Goal: Task Accomplishment & Management: Manage account settings

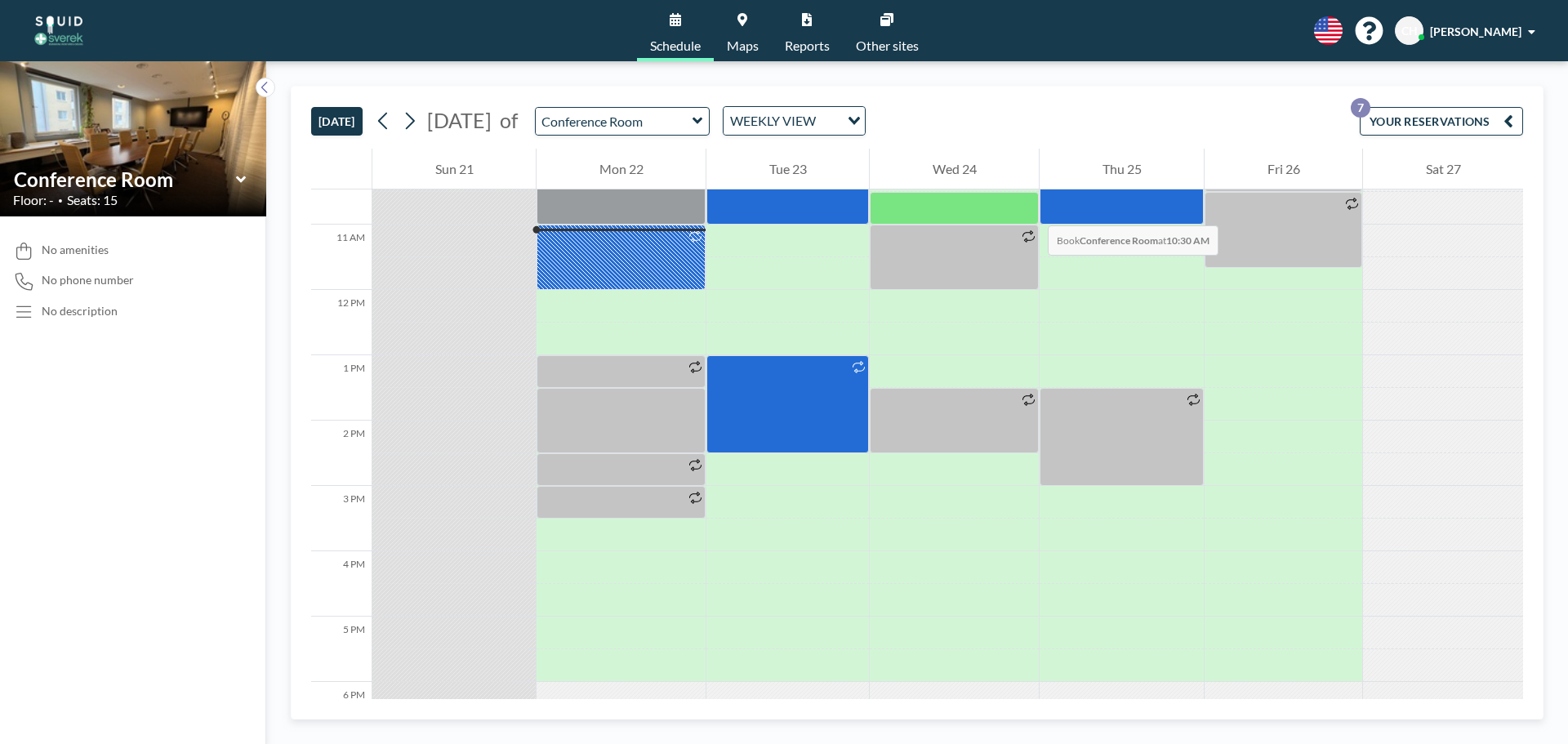
scroll to position [686, 0]
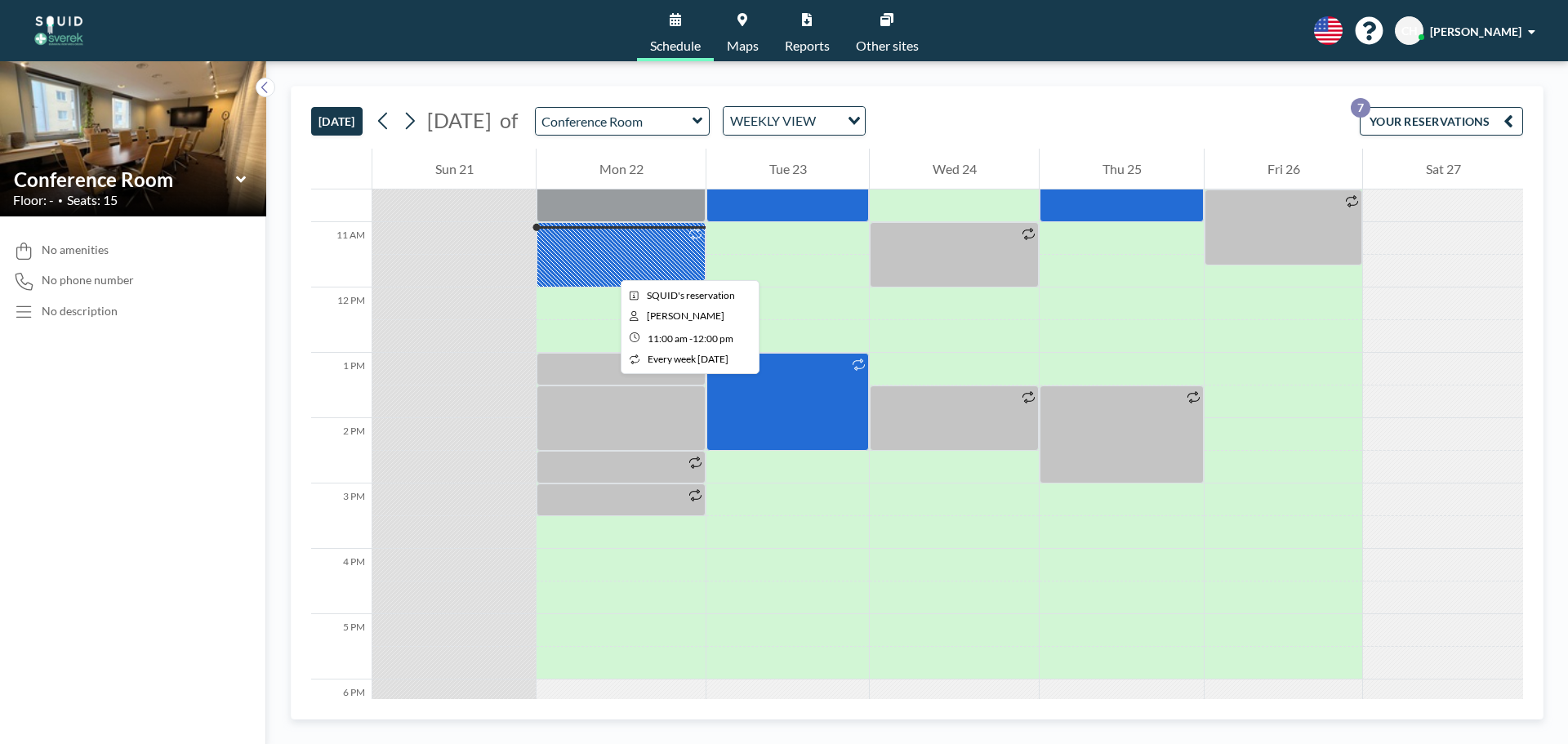
click at [608, 265] on div at bounding box center [621, 255] width 169 height 66
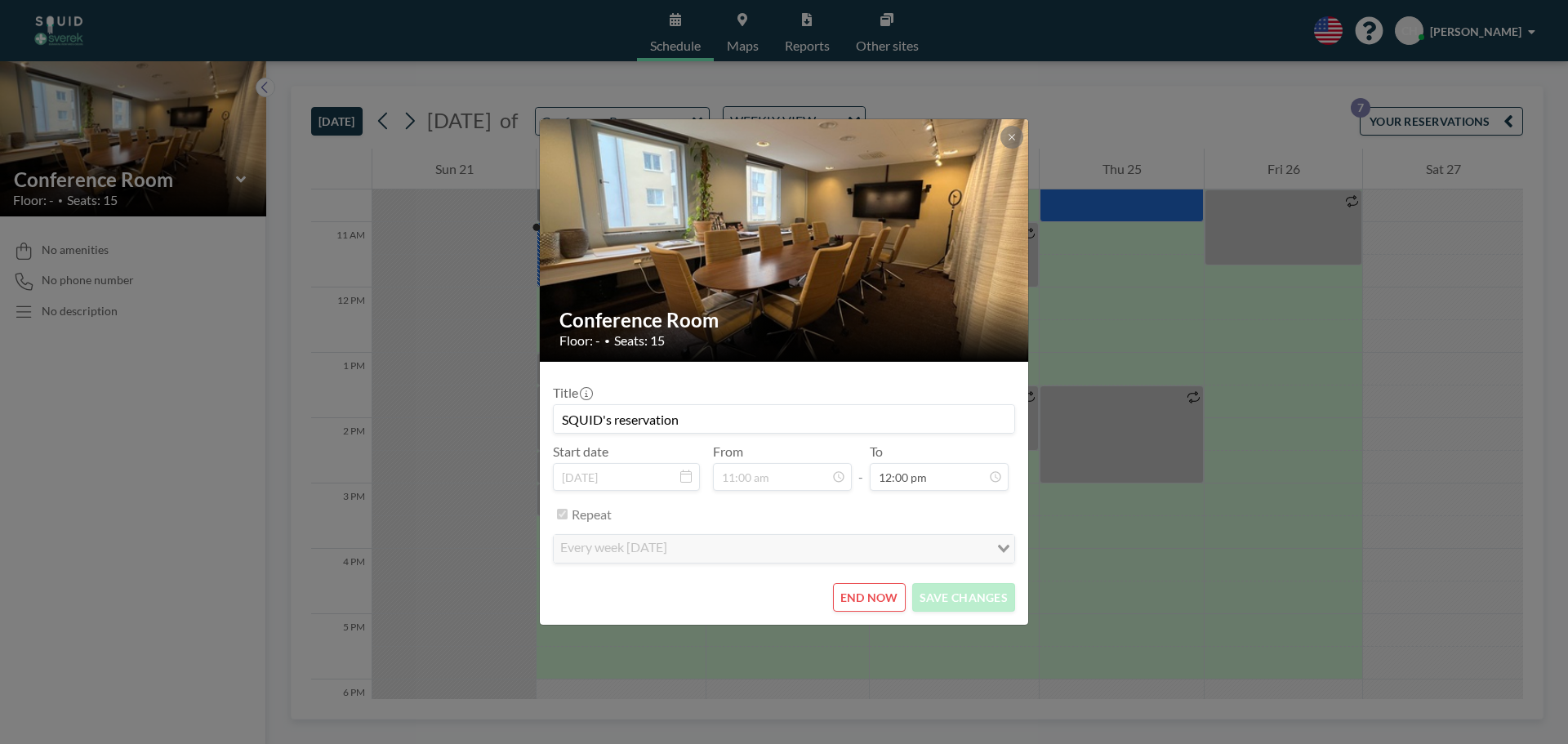
scroll to position [233, 0]
click at [886, 603] on button "END NOW" at bounding box center [870, 597] width 73 height 28
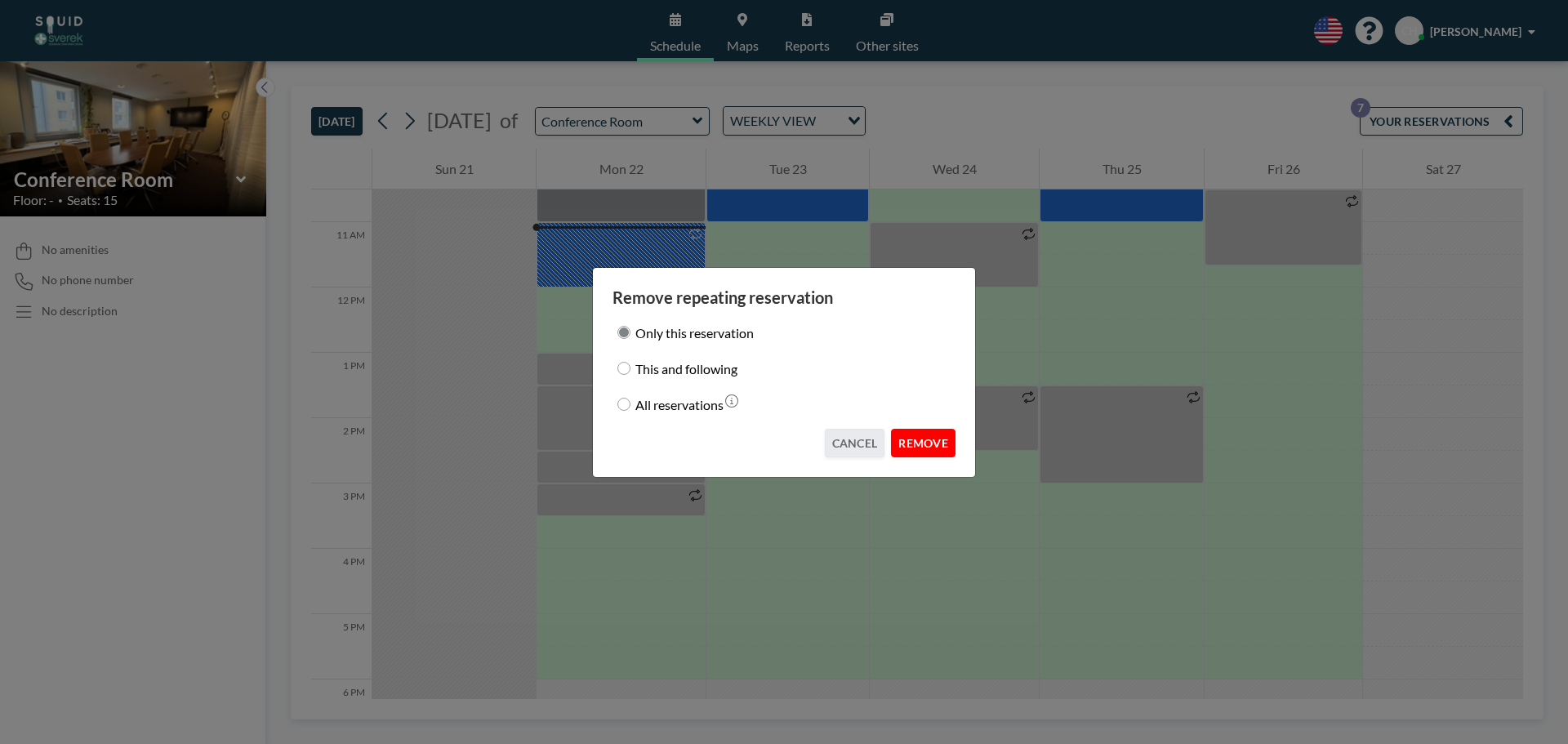
click at [921, 441] on button "REMOVE" at bounding box center [924, 443] width 65 height 28
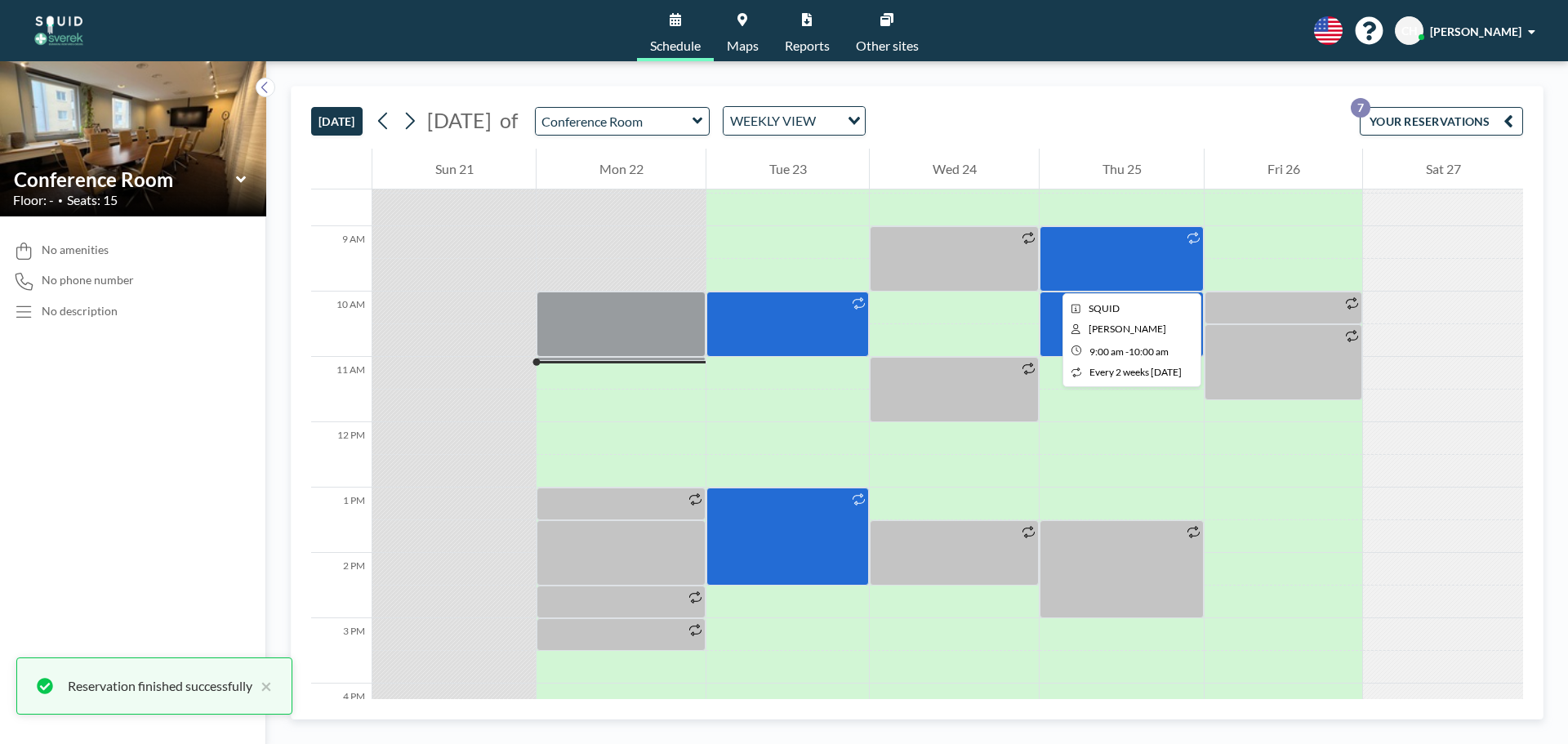
scroll to position [523, 0]
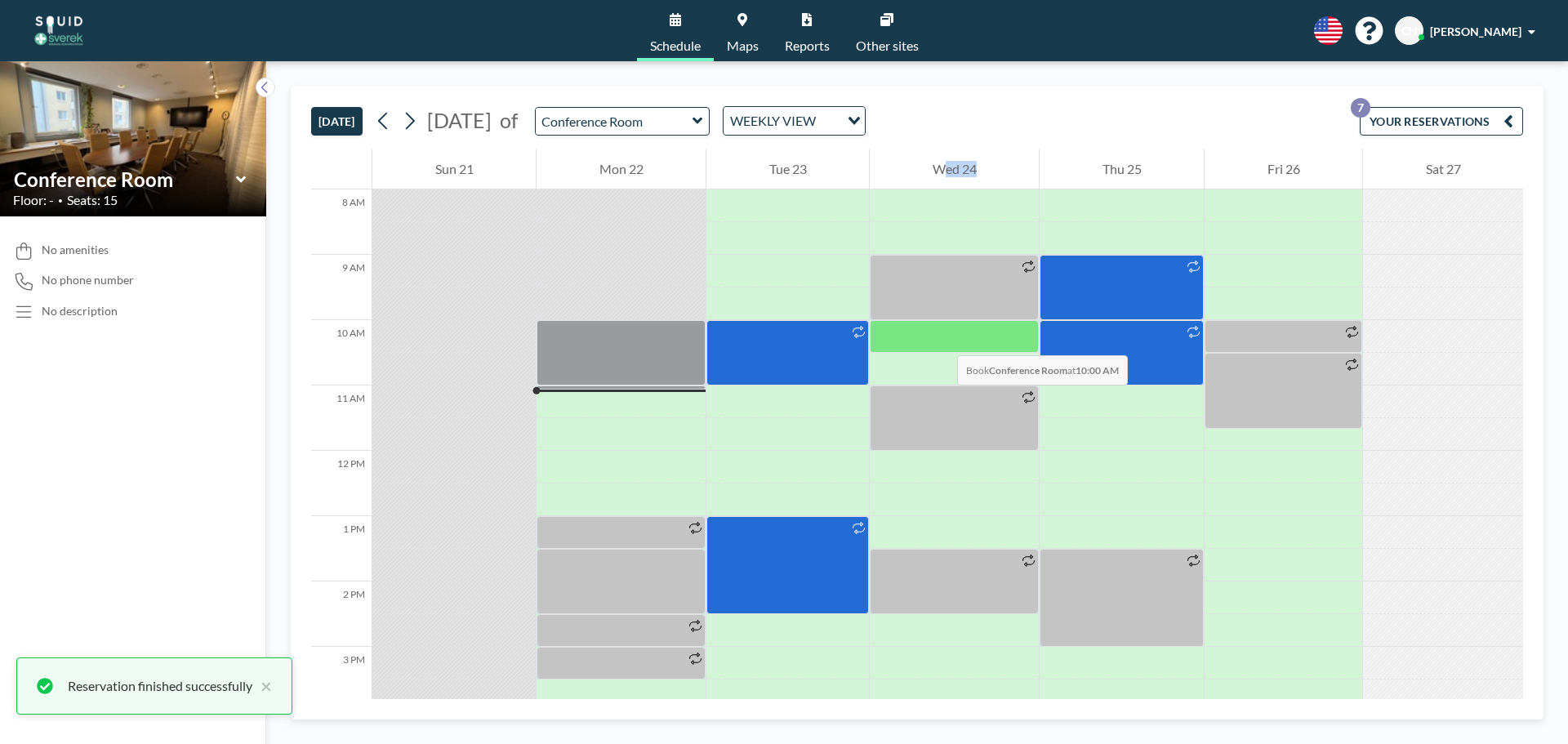
drag, startPoint x: 782, startPoint y: 349, endPoint x: 941, endPoint y: 339, distance: 159.3
click at [941, 339] on div "12 AM 1 AM 2 AM 3 AM 4 AM 5 AM 6 AM 7 AM 8 AM 9 AM 10 AM 11 AM 12 PM 1 PM 2 PM …" at bounding box center [917, 430] width 1212 height 1609
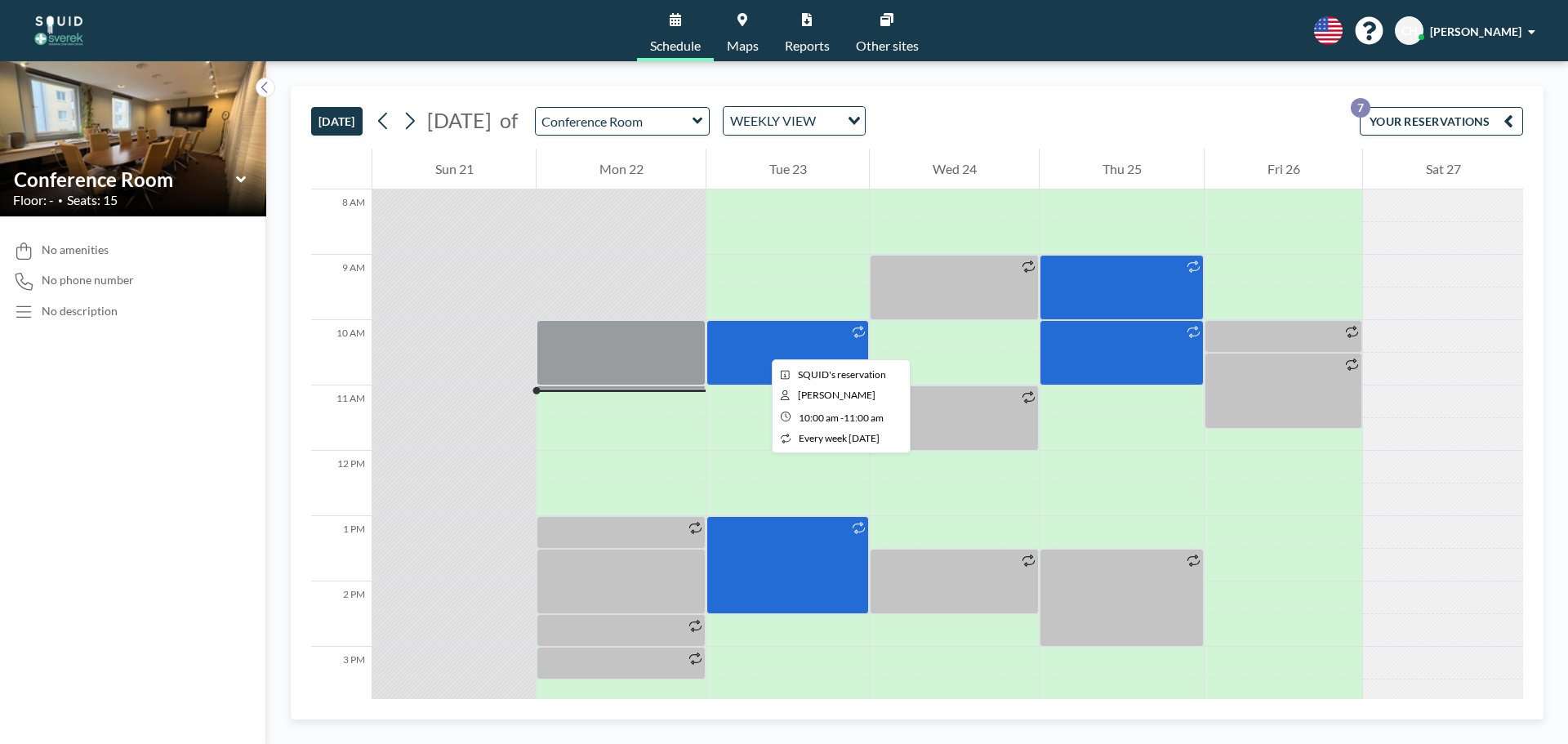
click at [746, 350] on div at bounding box center [788, 353] width 163 height 66
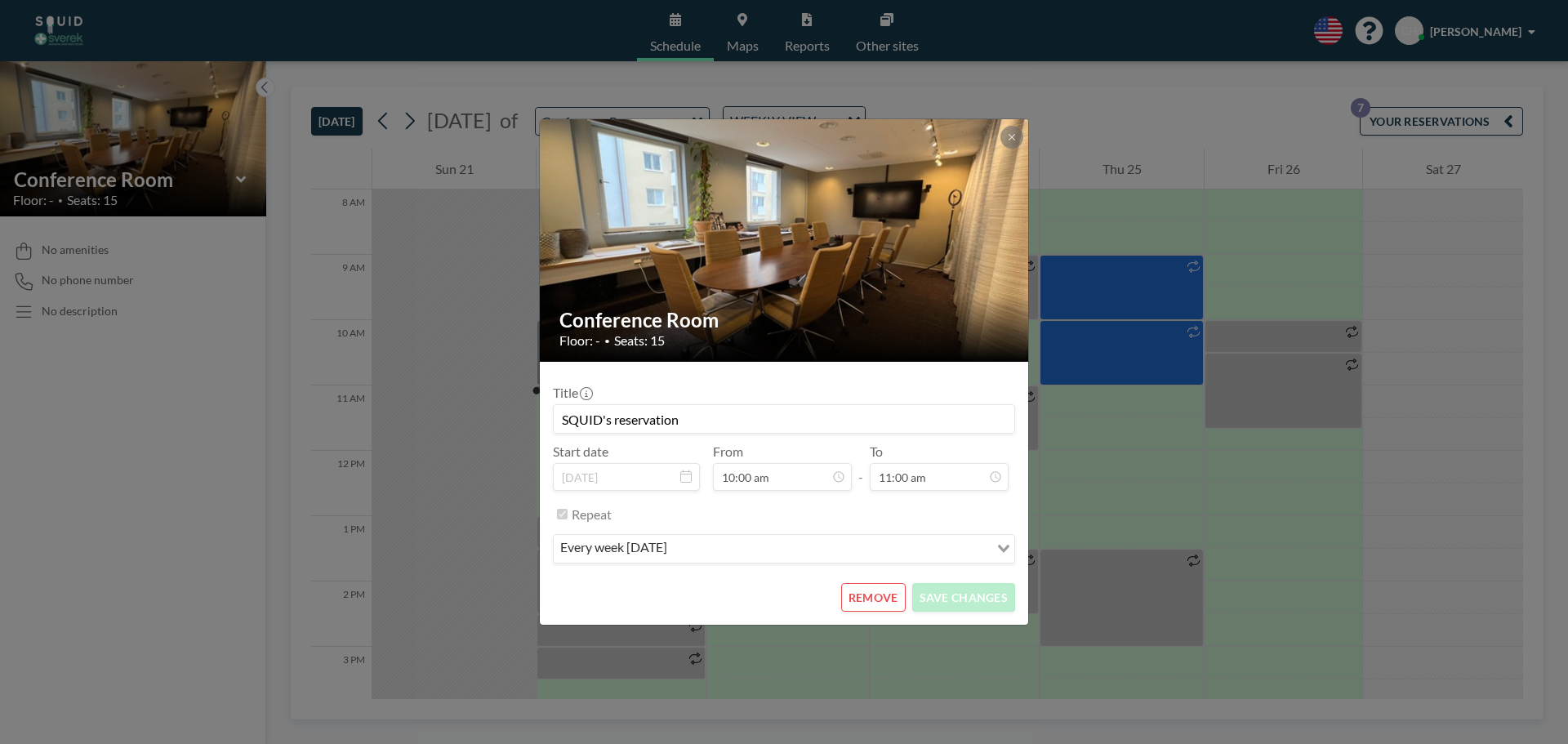
scroll to position [116, 0]
click at [864, 601] on button "REMOVE" at bounding box center [874, 597] width 65 height 28
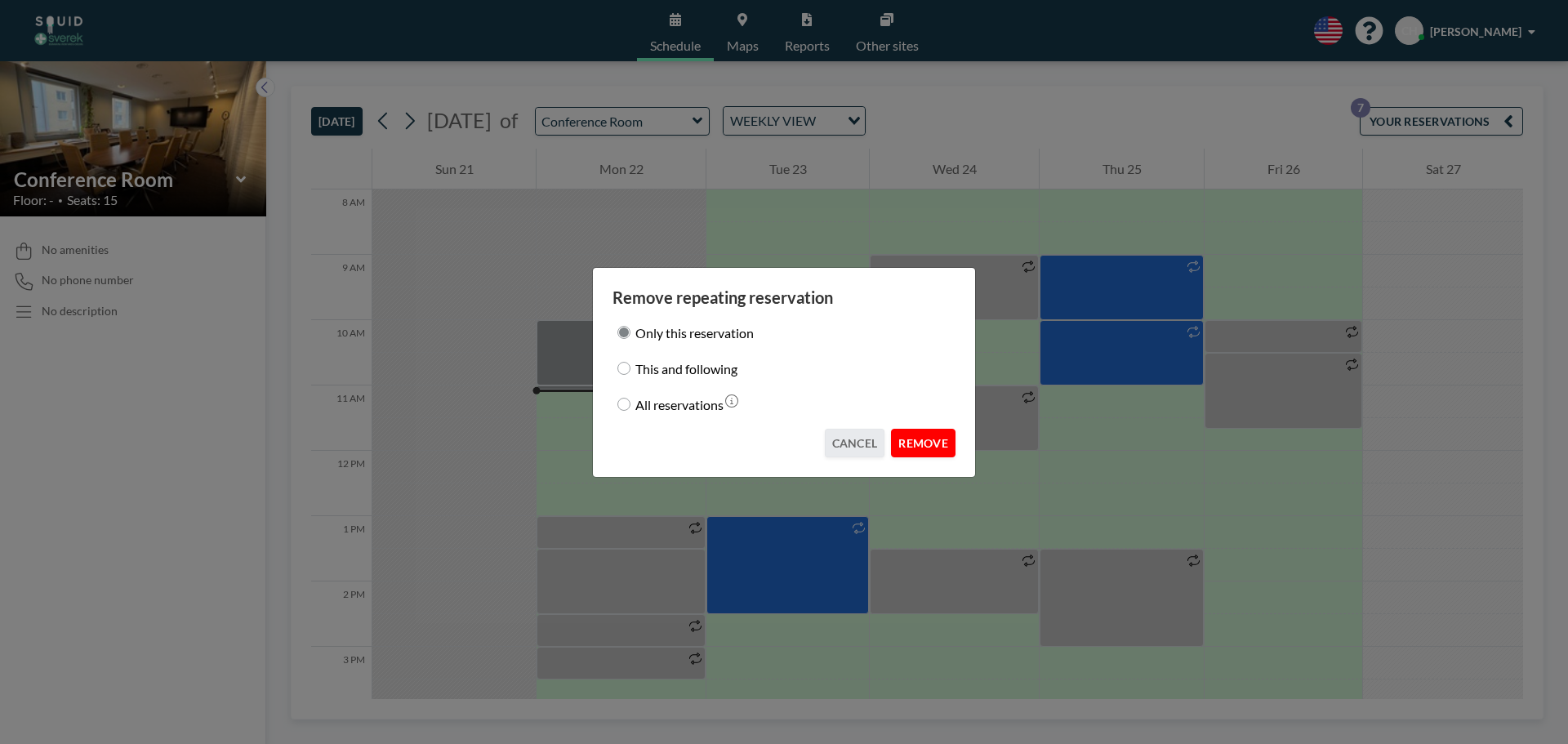
click at [903, 444] on button "REMOVE" at bounding box center [924, 443] width 65 height 28
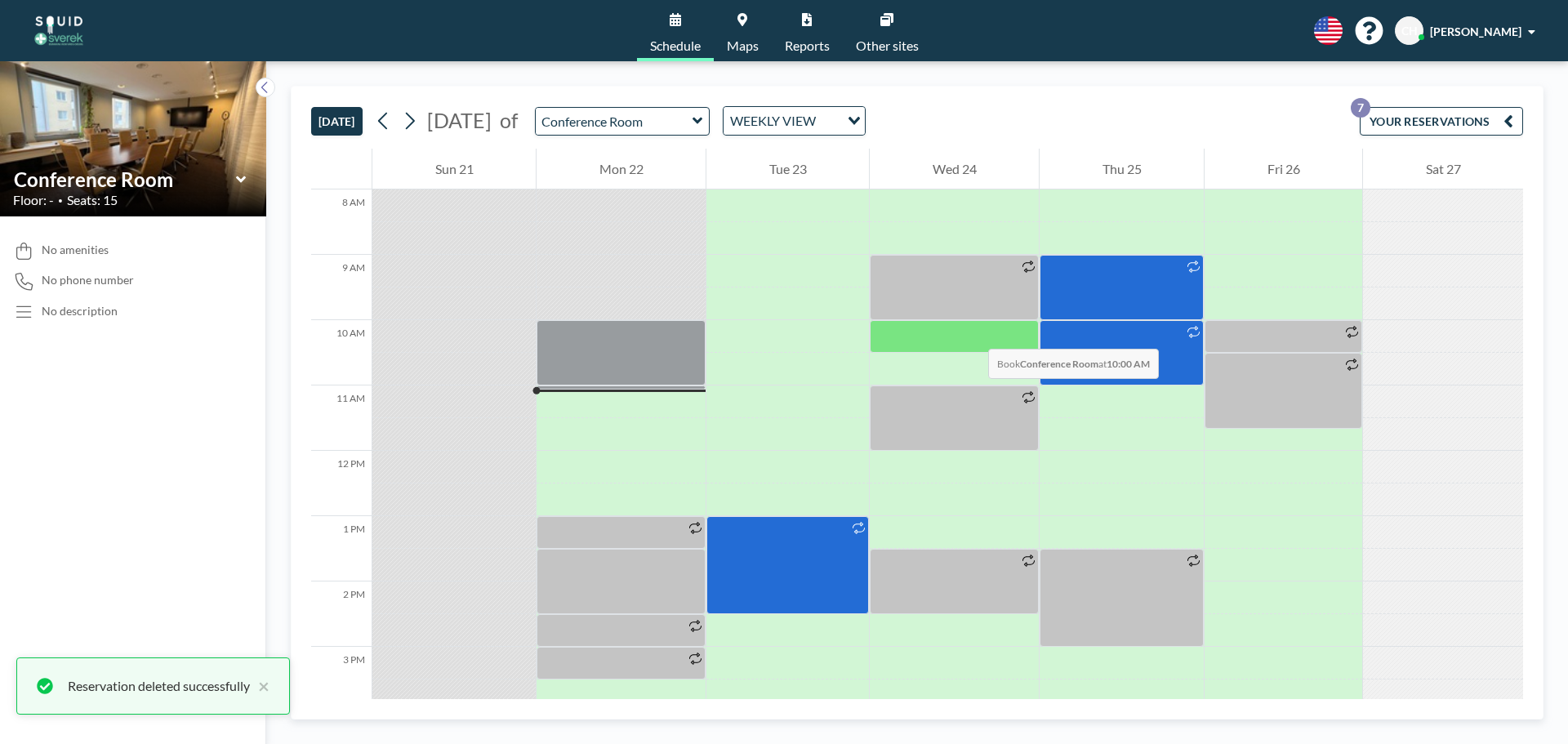
click at [972, 333] on div at bounding box center [954, 336] width 169 height 32
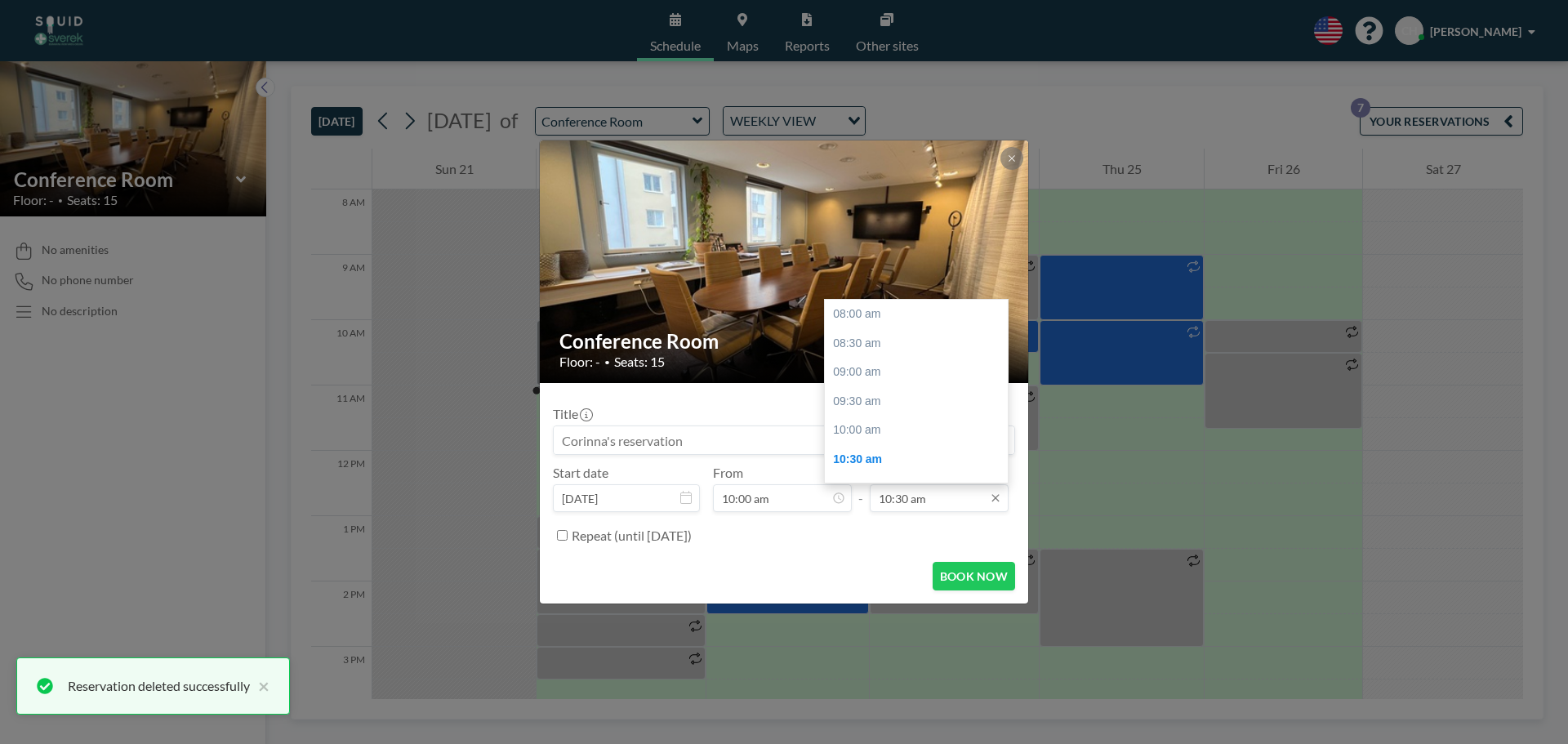
scroll to position [145, 0]
click at [959, 504] on input "10:30 am" at bounding box center [939, 498] width 138 height 27
click at [922, 345] on div "11:00 am" at bounding box center [920, 343] width 191 height 29
type input "11:00 am"
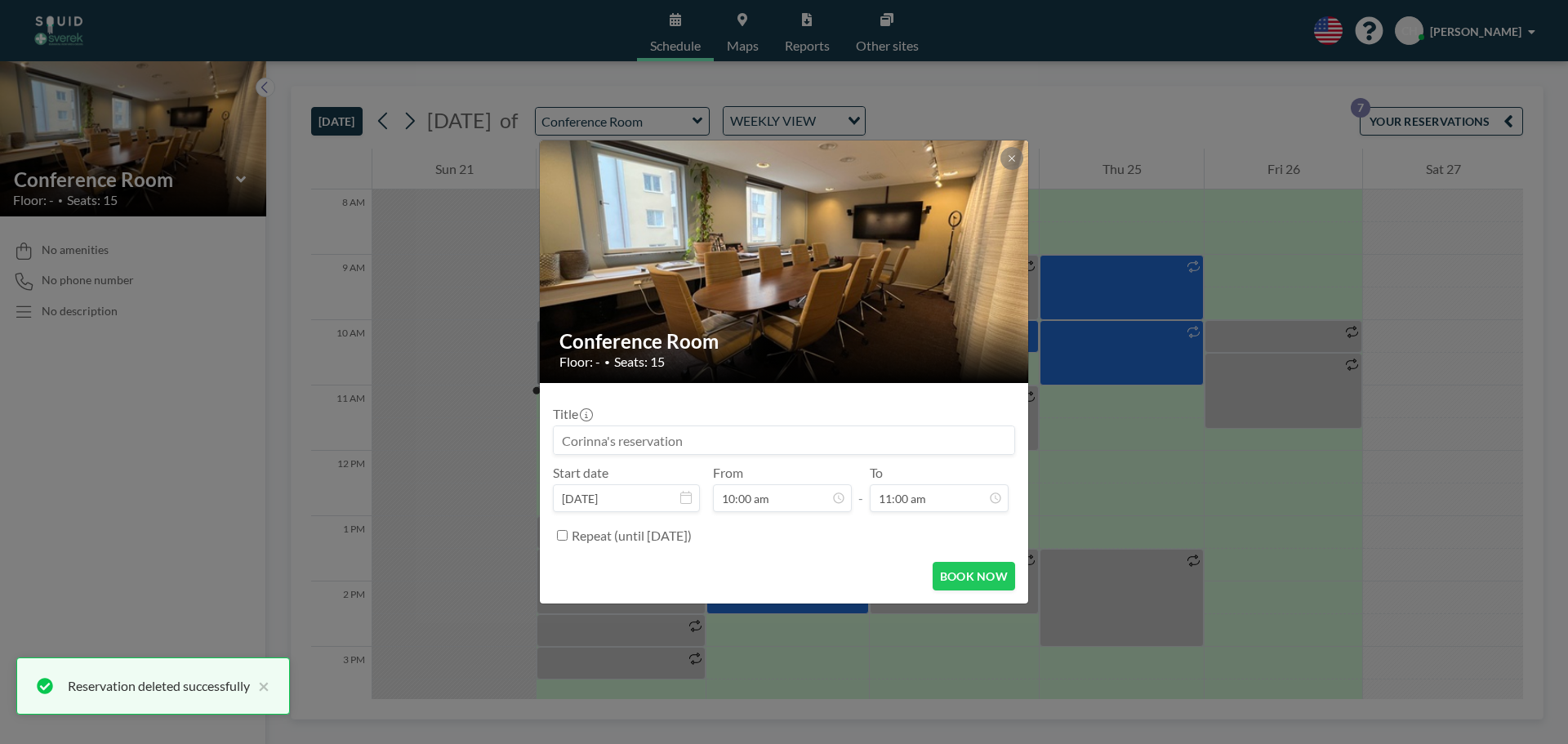
scroll to position [175, 0]
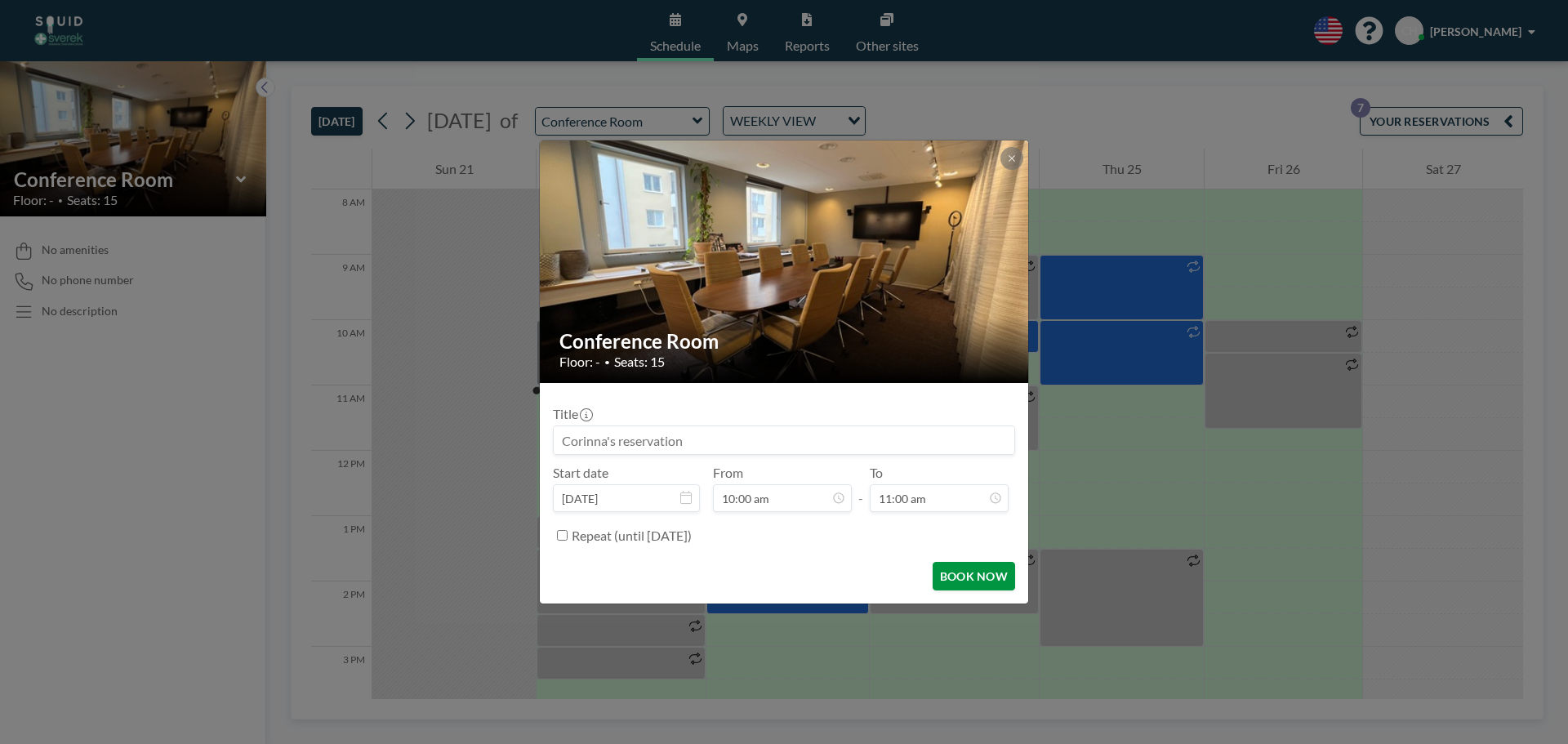
click at [970, 576] on button "BOOK NOW" at bounding box center [973, 576] width 82 height 28
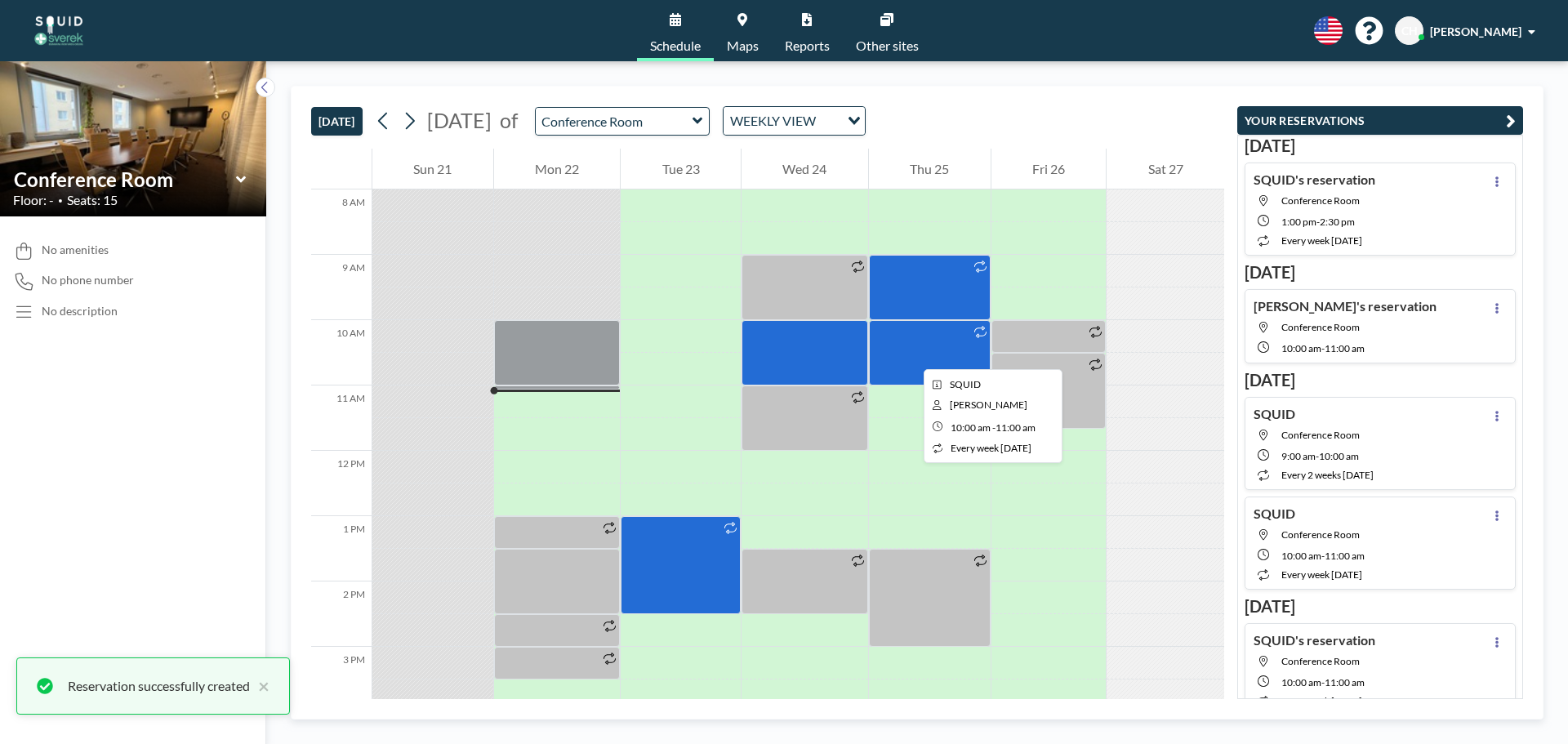
click at [910, 354] on div at bounding box center [930, 353] width 122 height 66
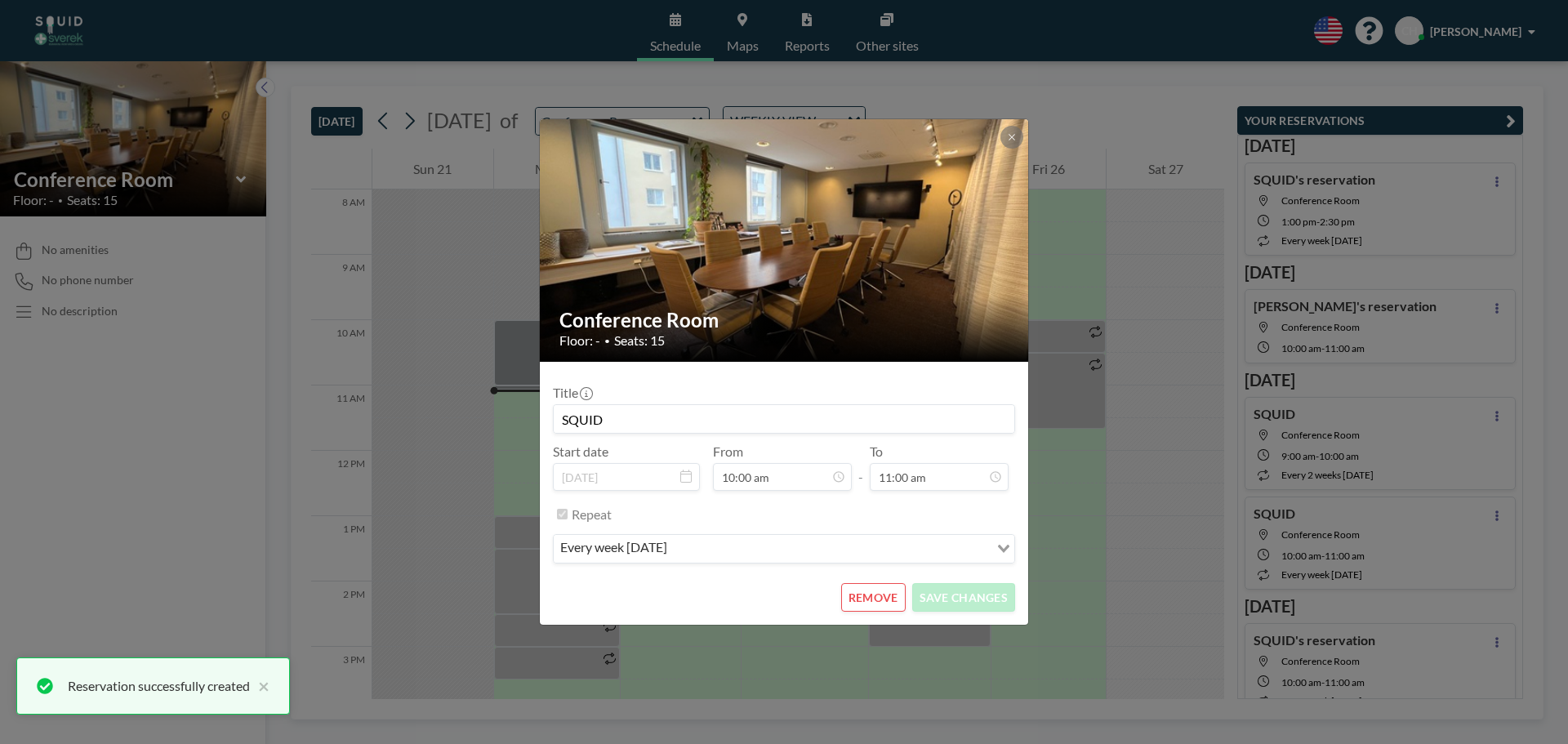
scroll to position [0, 0]
click at [871, 594] on button "REMOVE" at bounding box center [874, 597] width 65 height 28
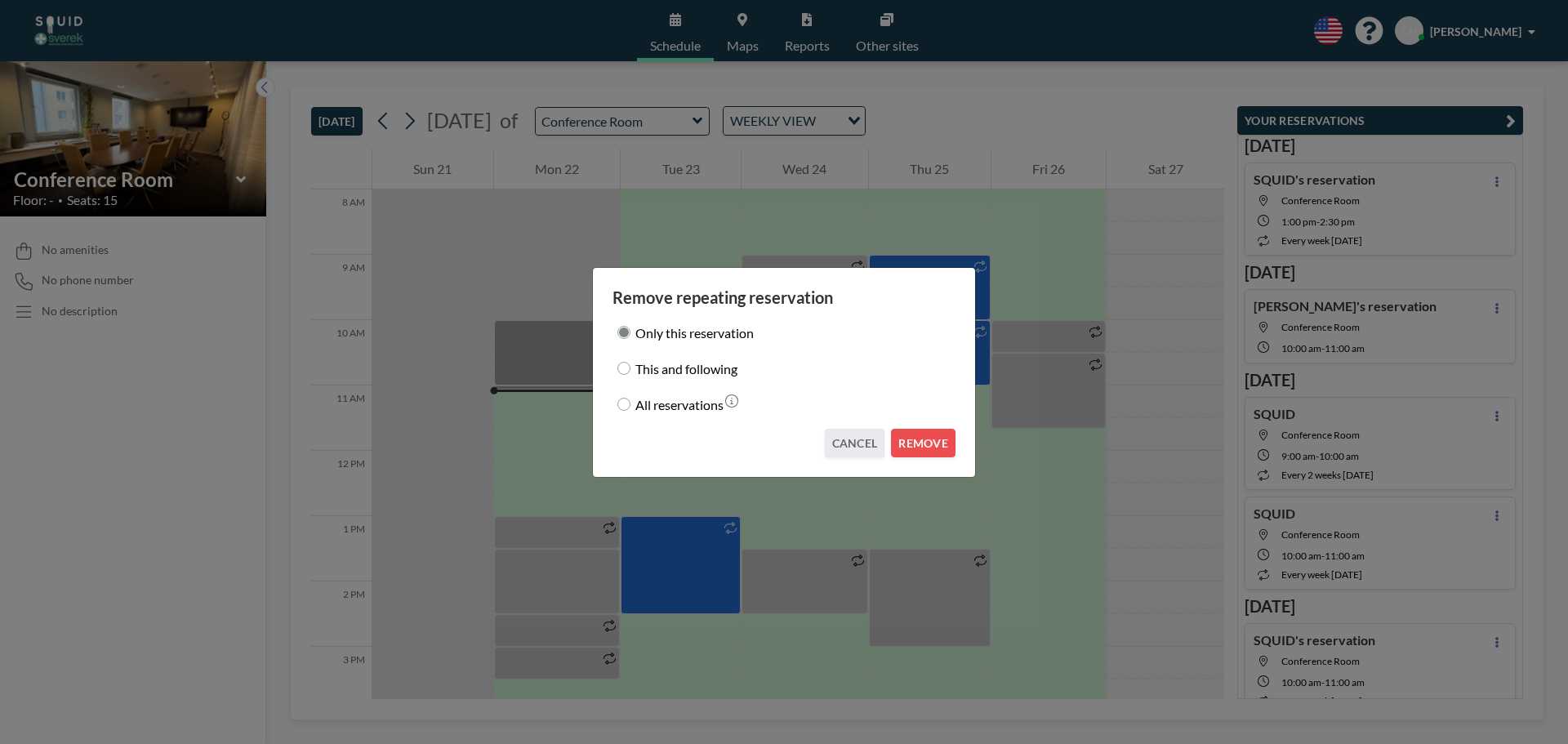
click at [725, 372] on label "This and following" at bounding box center [686, 368] width 102 height 23
click at [630, 372] on input "This and following" at bounding box center [624, 368] width 13 height 13
radio input "true"
click at [942, 451] on button "REMOVE" at bounding box center [924, 443] width 65 height 28
